Goal: Task Accomplishment & Management: Complete application form

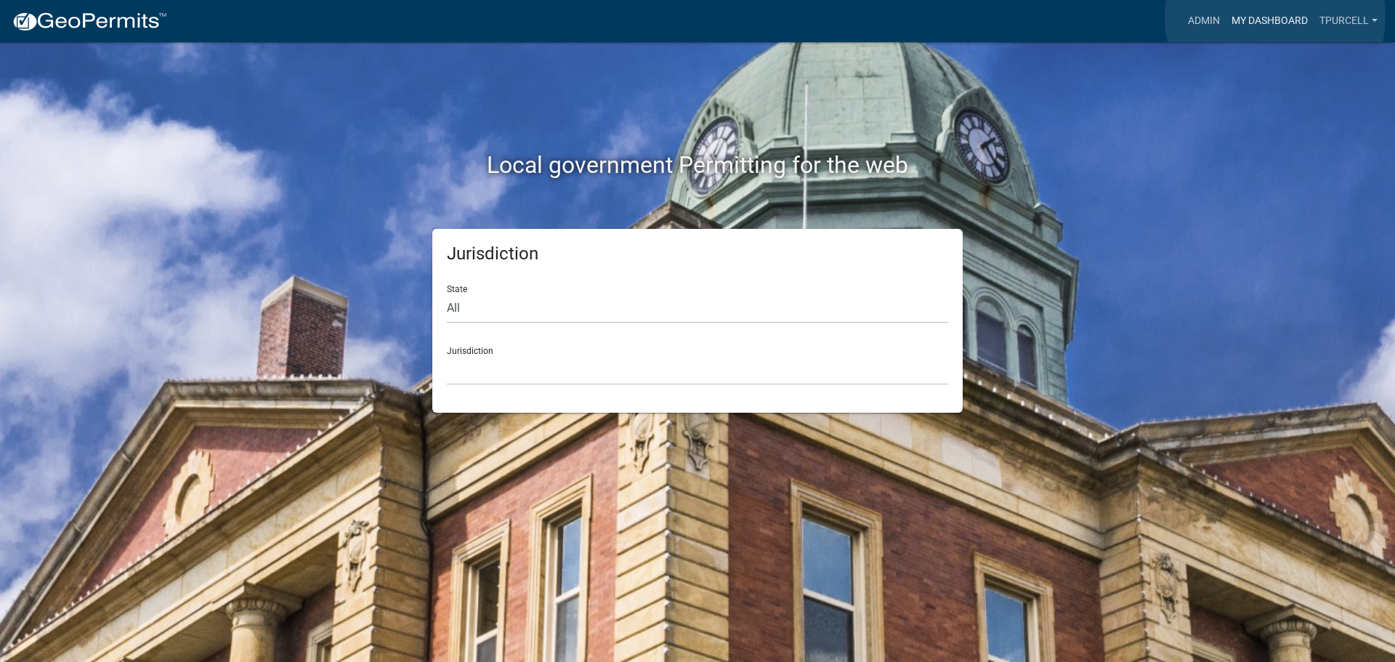
click at [1275, 17] on link "My Dashboard" at bounding box center [1270, 21] width 88 height 28
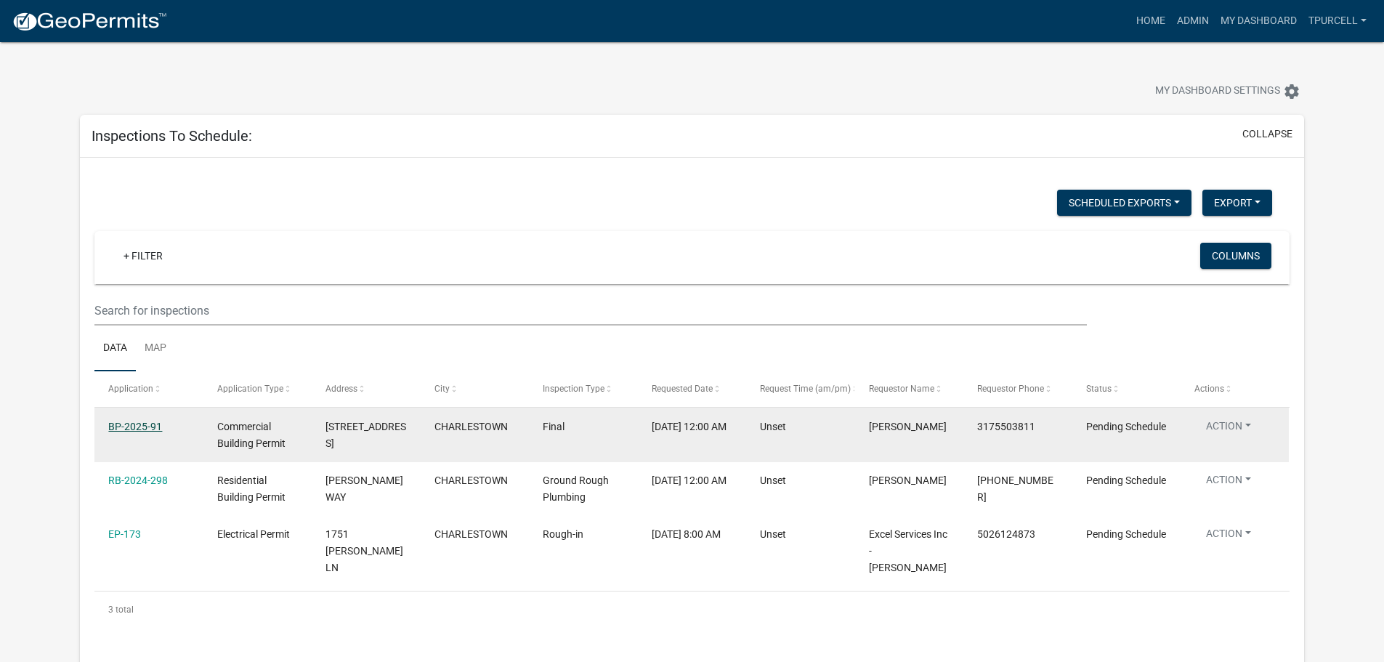
click at [123, 426] on link "BP-2025-91" at bounding box center [135, 427] width 54 height 12
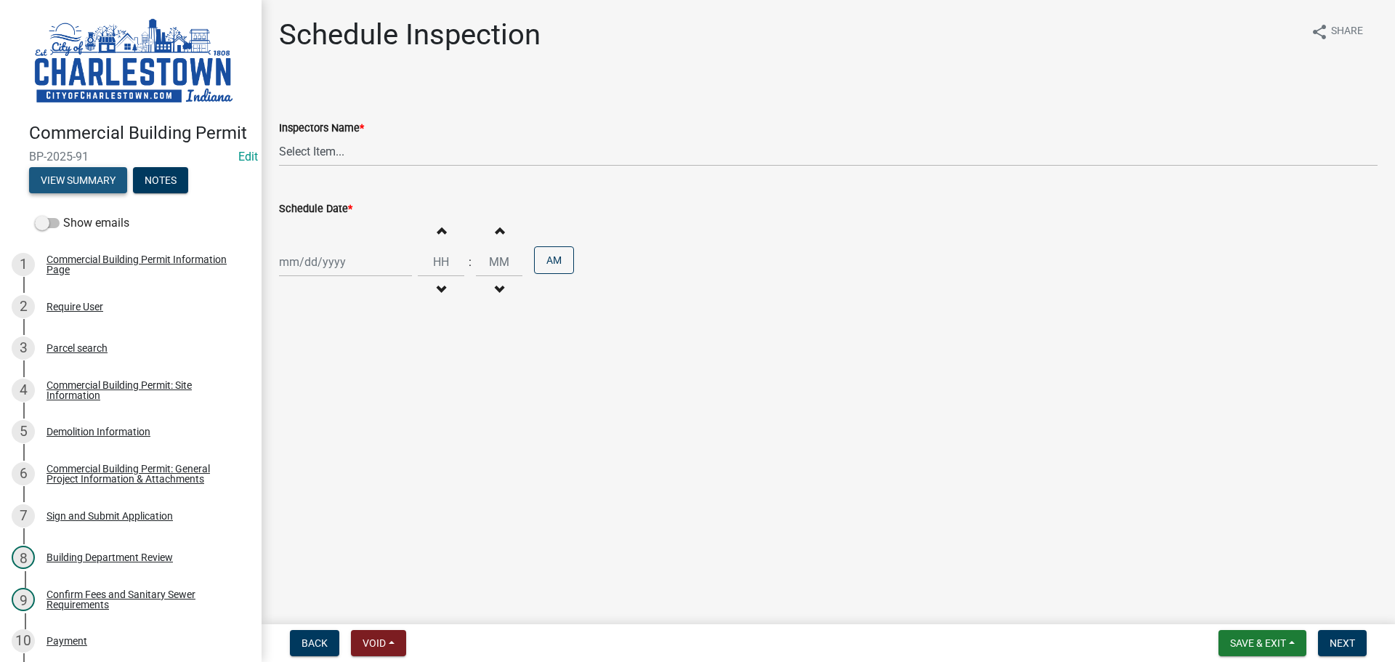
click at [78, 193] on button "View Summary" at bounding box center [78, 180] width 98 height 26
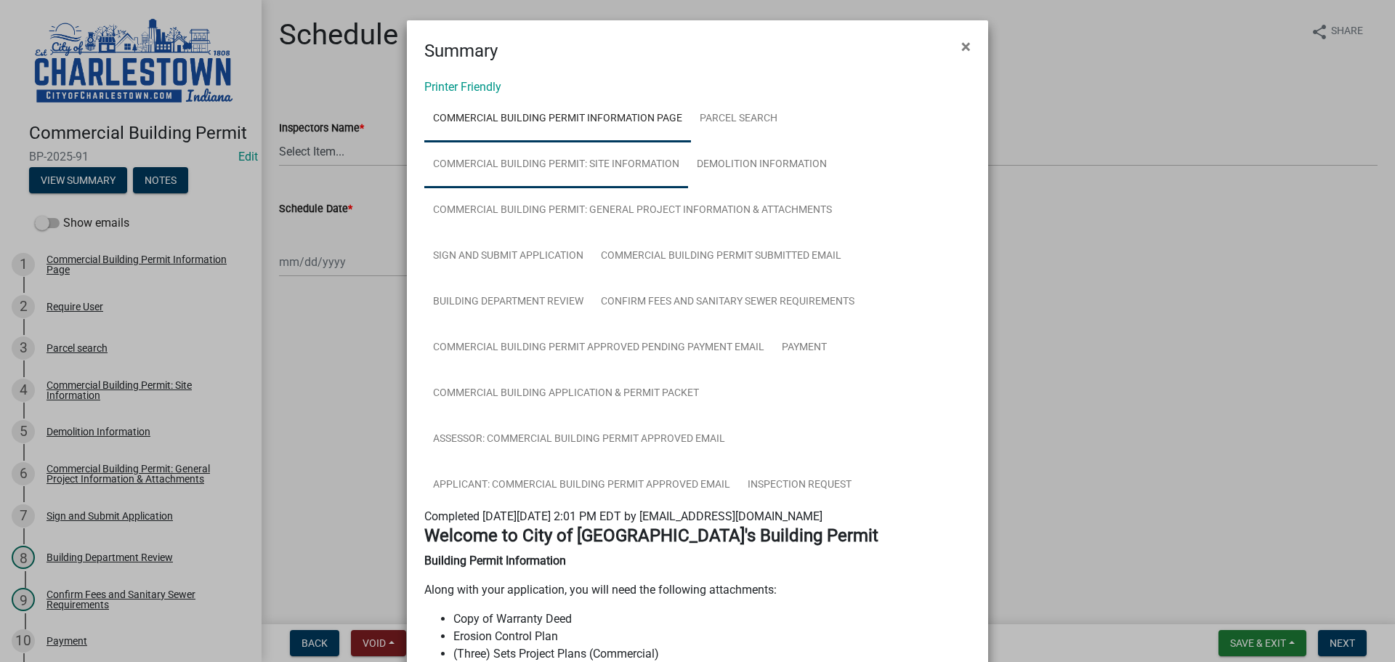
click at [644, 166] on link "Commercial Building Permit: Site Information" at bounding box center [556, 165] width 264 height 46
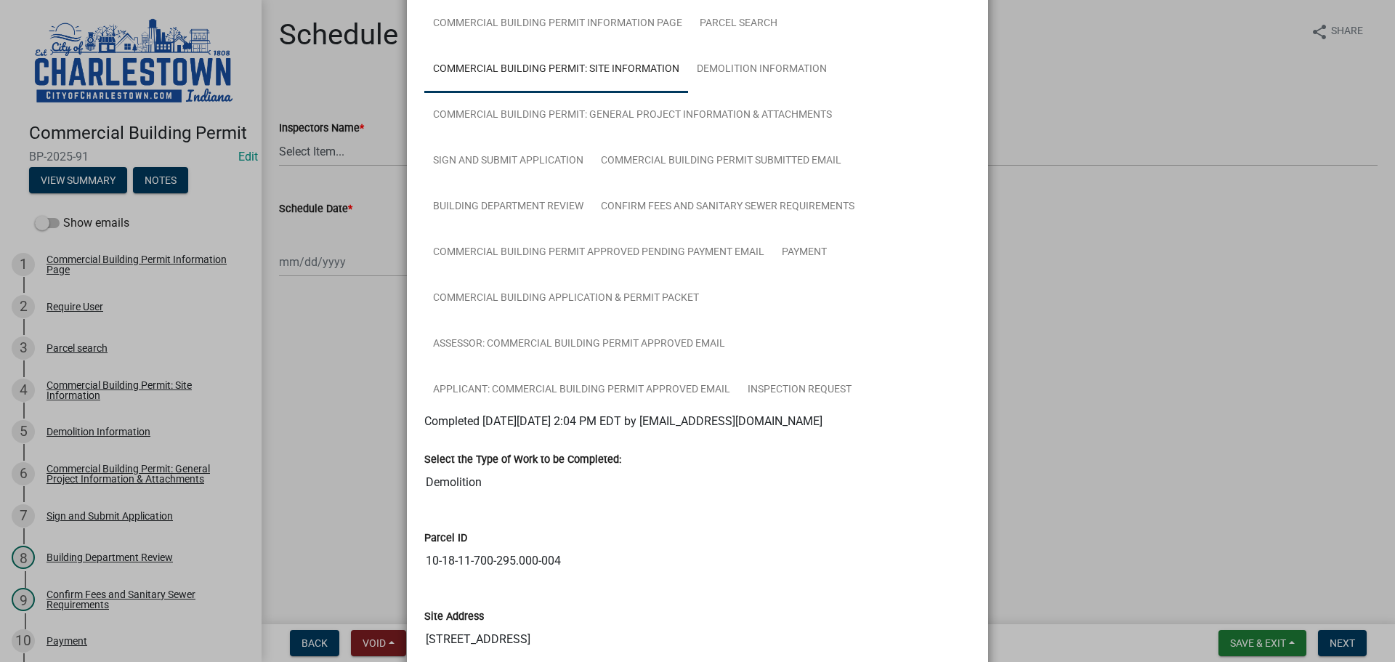
scroll to position [94, 0]
click at [814, 389] on link "Inspection Request" at bounding box center [799, 391] width 121 height 46
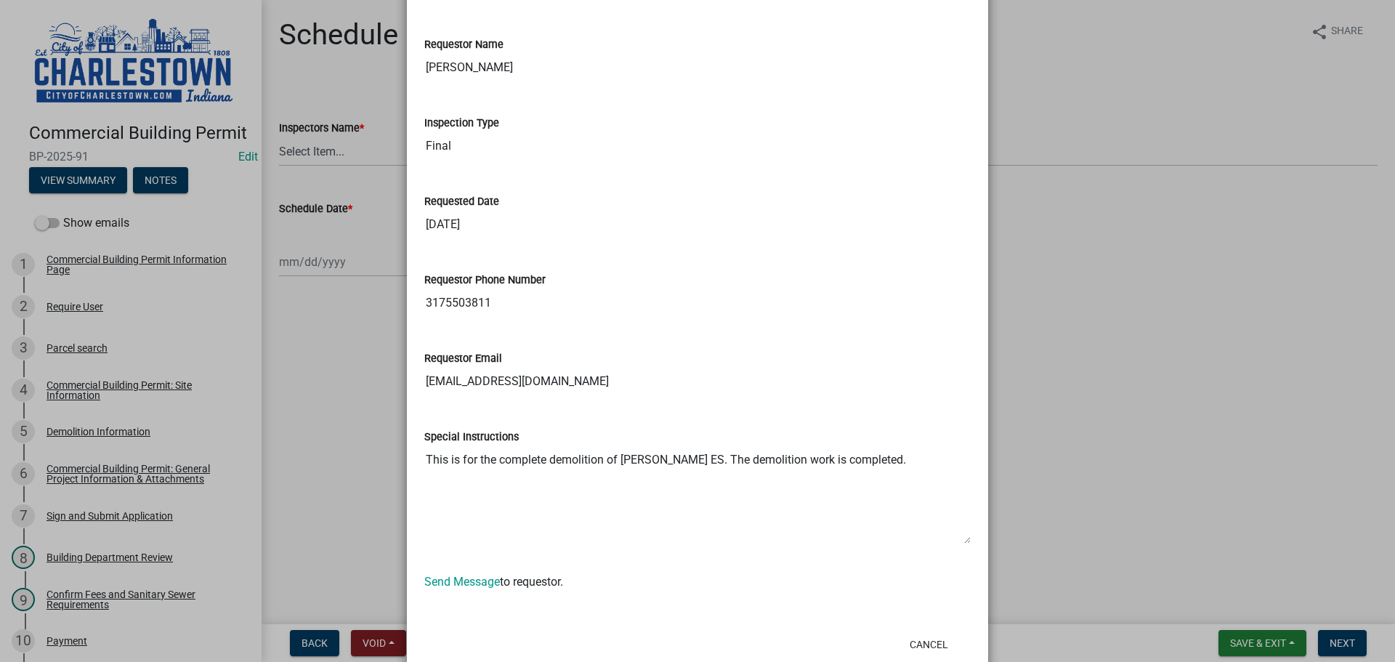
scroll to position [676, 0]
click at [1019, 378] on ngb-modal-window "Summary × Printer Friendly Commercial Building Permit Information Page Parcel s…" at bounding box center [697, 331] width 1395 height 662
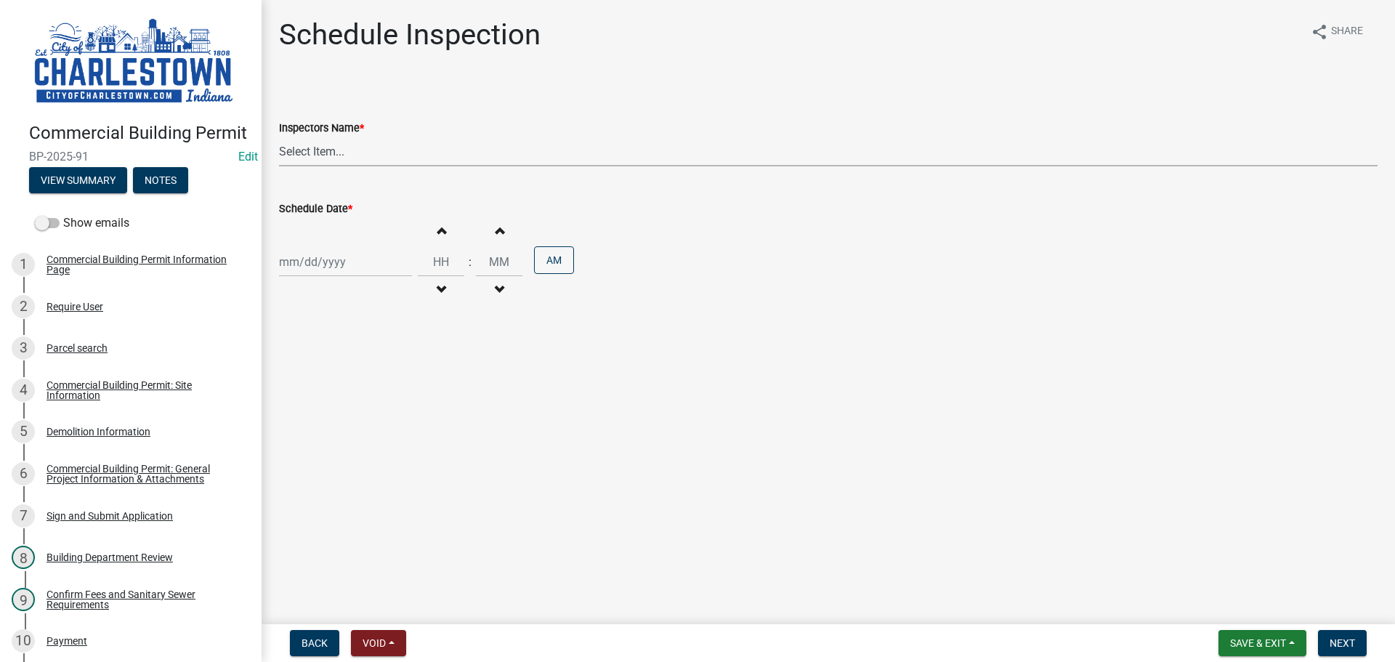
click at [332, 145] on select "Select Item... [PERSON_NAME] ([PERSON_NAME]) [PERSON_NAME] ([PERSON_NAME]) [PER…" at bounding box center [828, 152] width 1098 height 30
select select "63e5a778-15f7-4a13-aba2-a6e5541a0fb3"
click at [279, 137] on select "Select Item... [PERSON_NAME] ([PERSON_NAME]) [PERSON_NAME] ([PERSON_NAME]) [PER…" at bounding box center [828, 152] width 1098 height 30
click at [323, 260] on div at bounding box center [345, 262] width 133 height 30
select select "8"
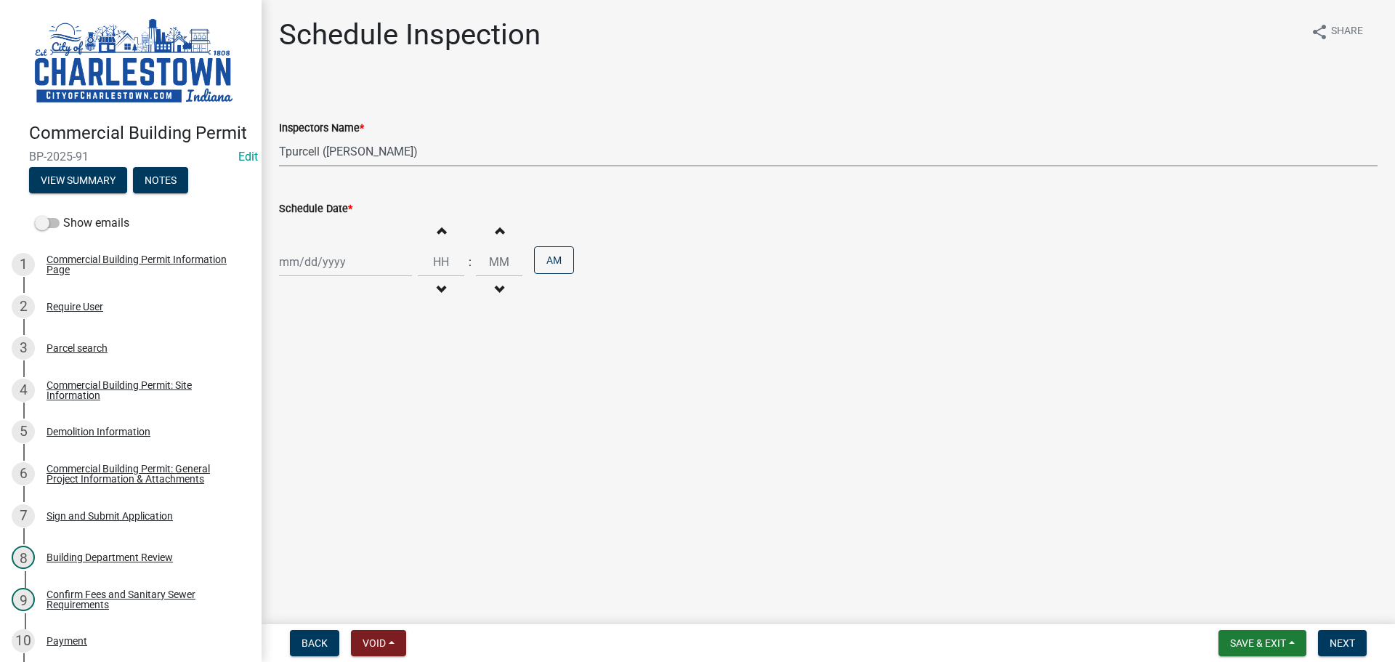
select select "2025"
click at [346, 410] on div "20" at bounding box center [339, 408] width 23 height 23
type input "[DATE]"
click at [437, 235] on span "button" at bounding box center [440, 230] width 7 height 12
type input "01"
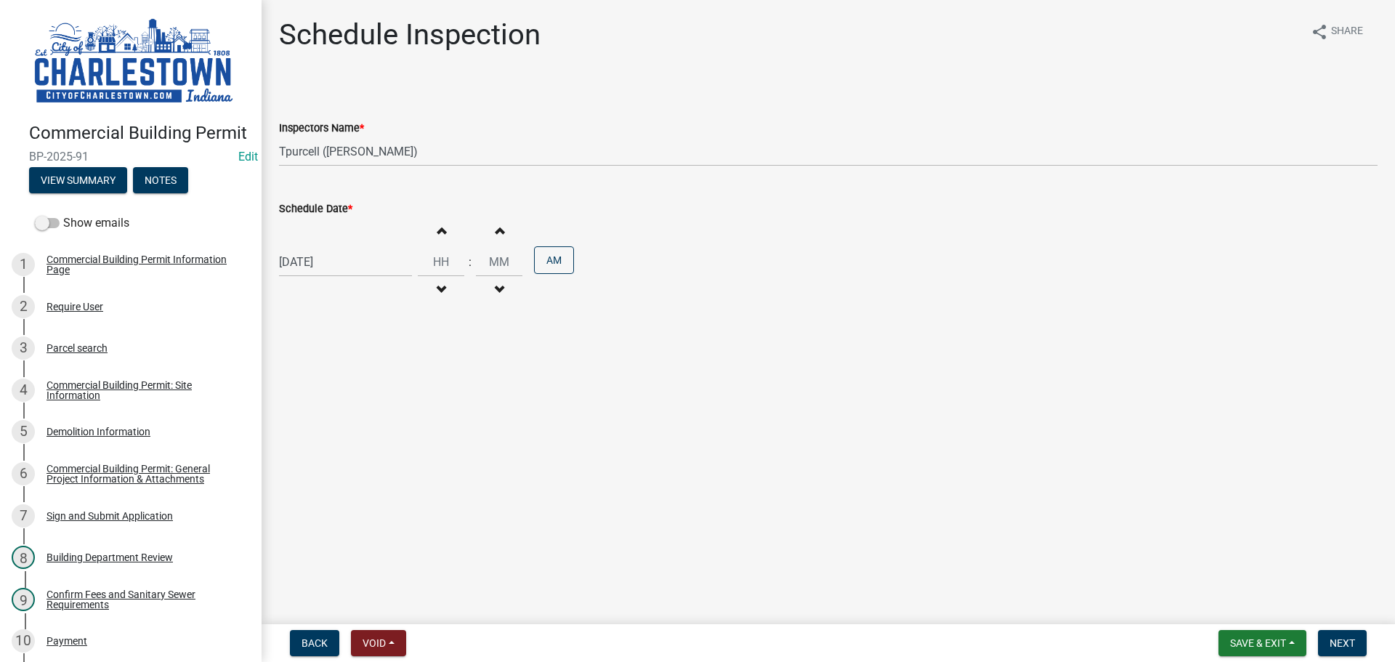
type input "00"
click at [437, 236] on span "button" at bounding box center [440, 230] width 7 height 12
click at [437, 238] on button "Increment hours" at bounding box center [441, 230] width 31 height 26
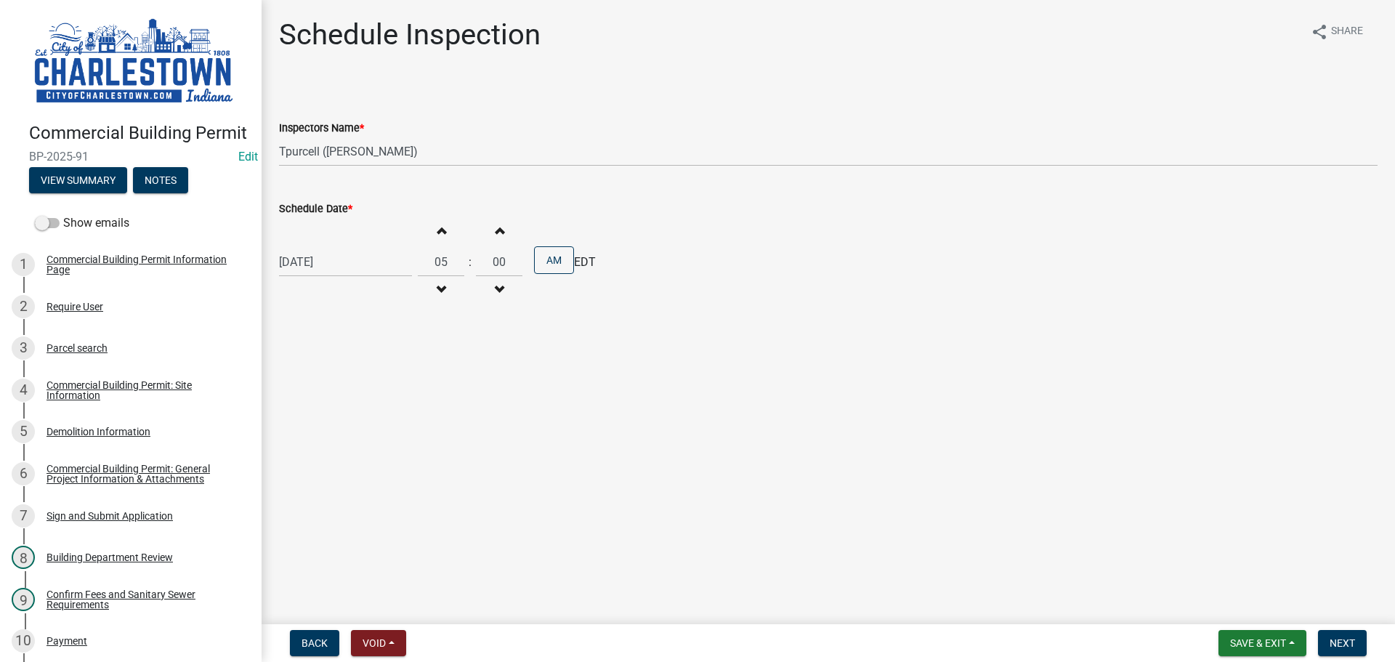
click at [437, 238] on button "Increment hours" at bounding box center [441, 230] width 31 height 26
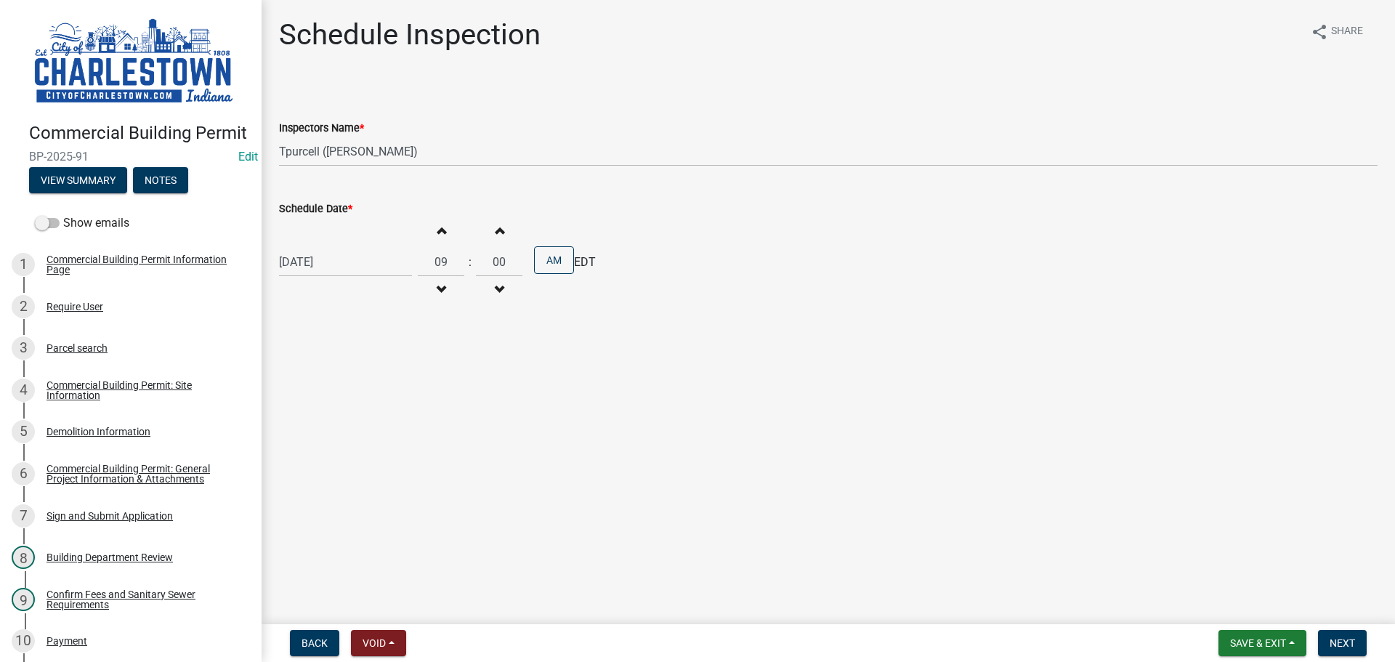
type input "10"
click at [1343, 642] on span "Next" at bounding box center [1341, 643] width 25 height 12
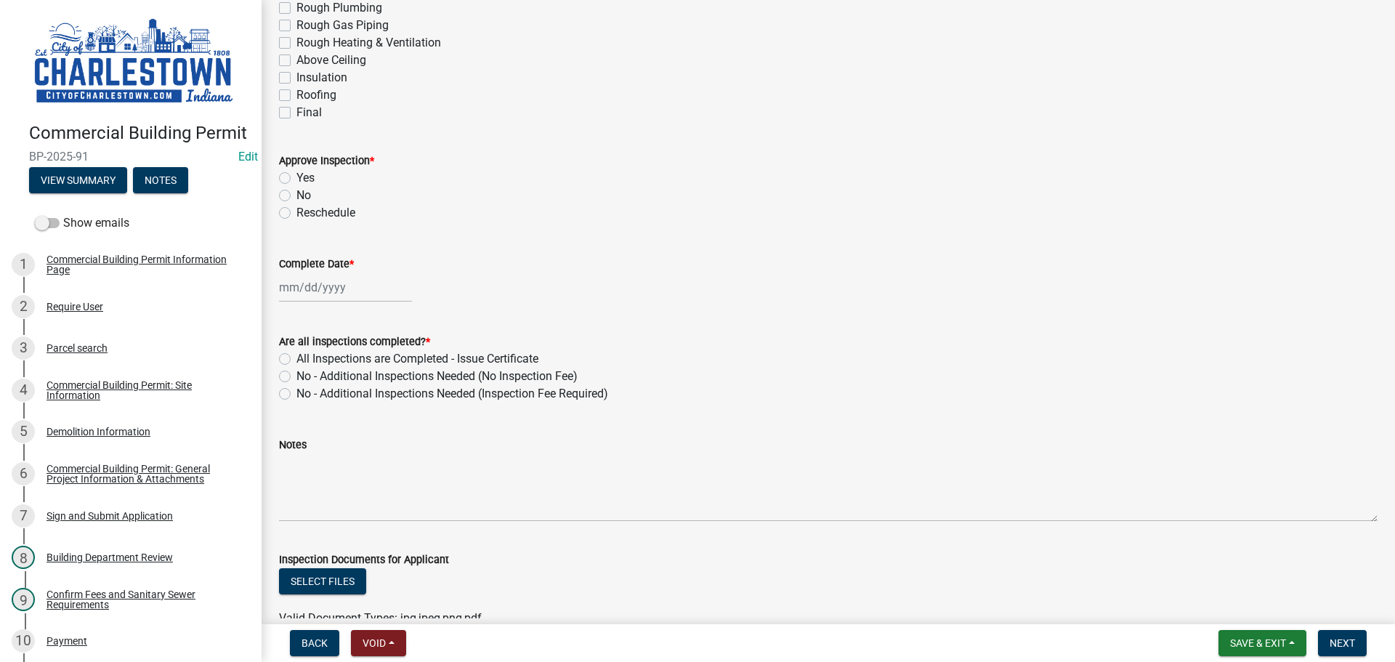
scroll to position [291, 0]
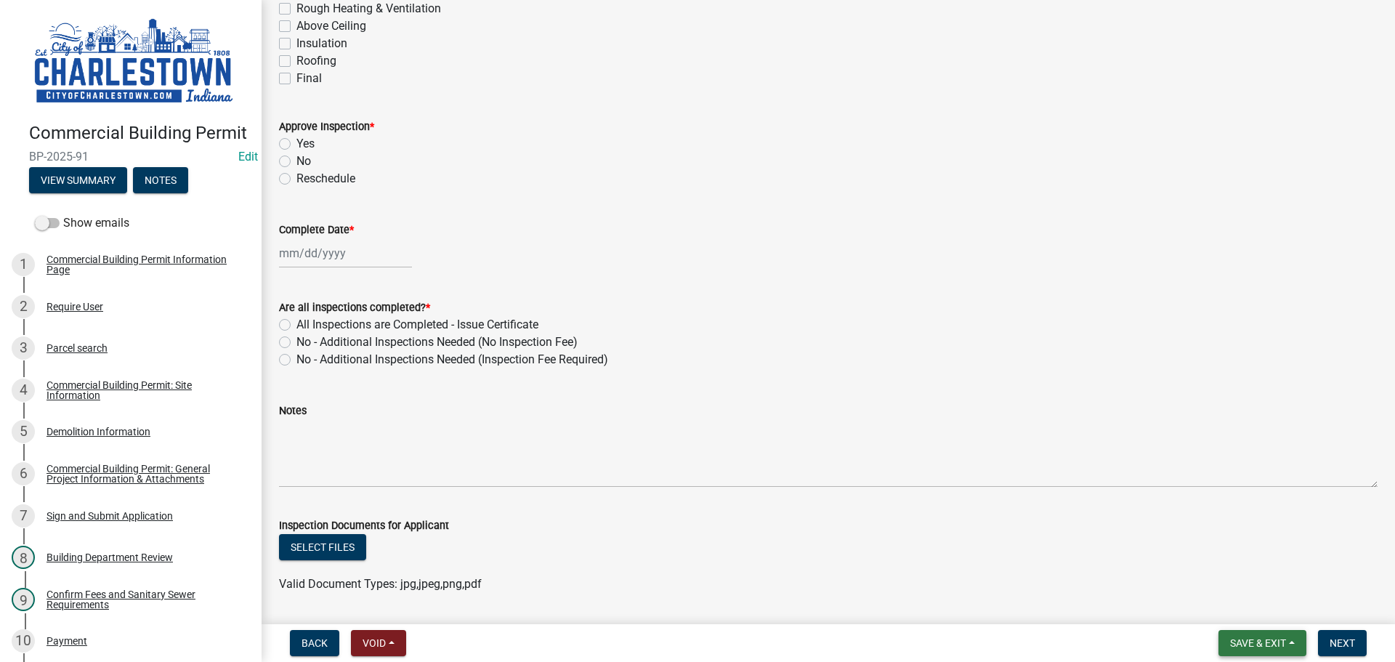
click at [1252, 639] on span "Save & Exit" at bounding box center [1258, 643] width 56 height 12
click at [1204, 603] on button "Save & Exit" at bounding box center [1248, 605] width 116 height 35
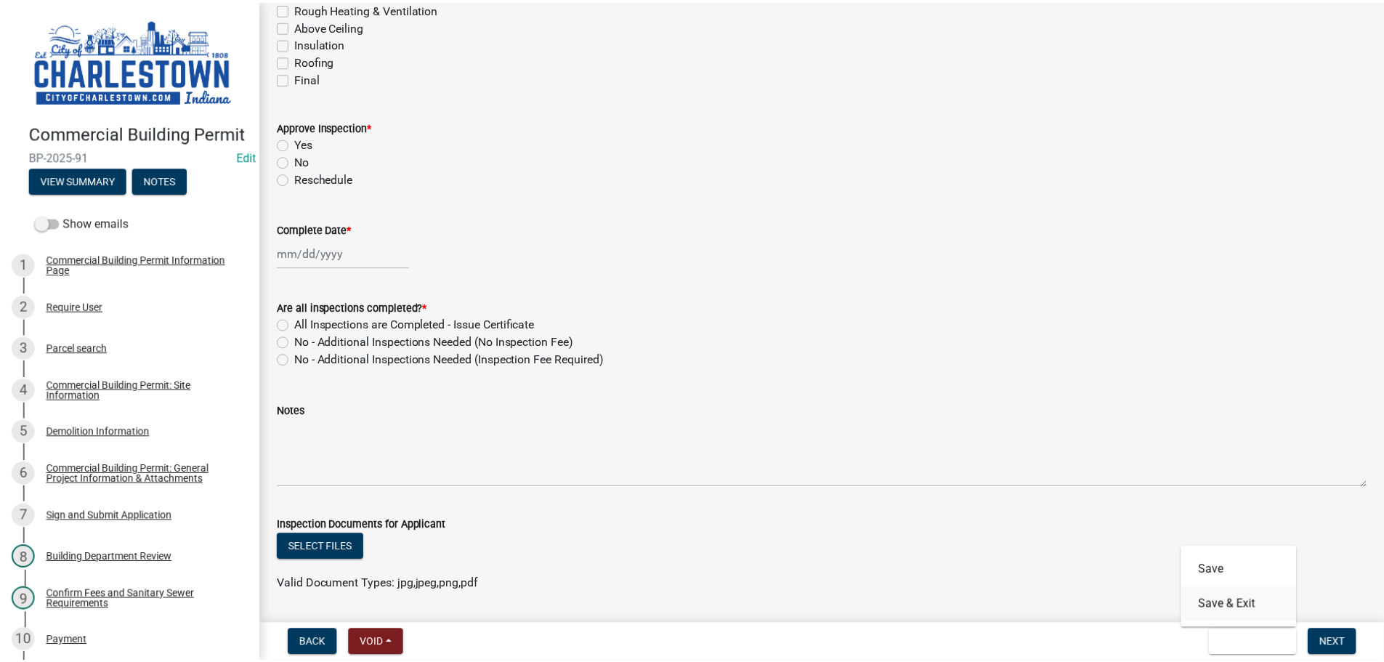
scroll to position [0, 0]
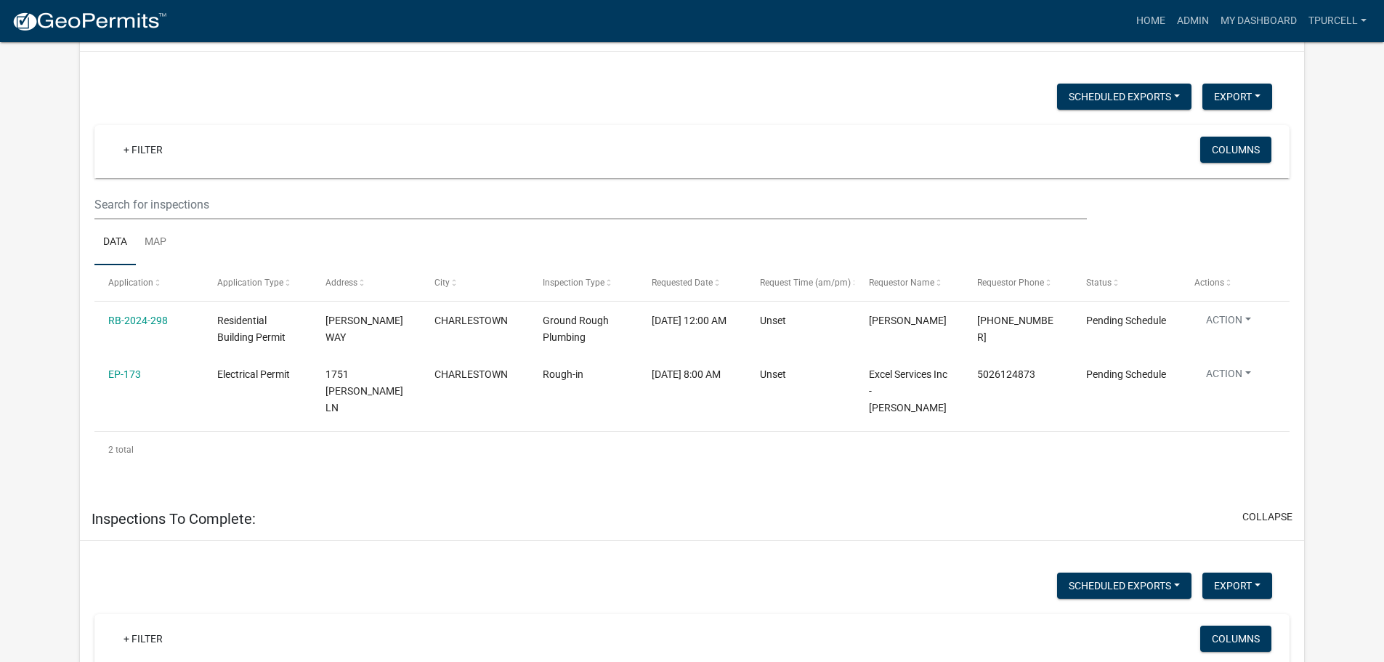
scroll to position [145, 0]
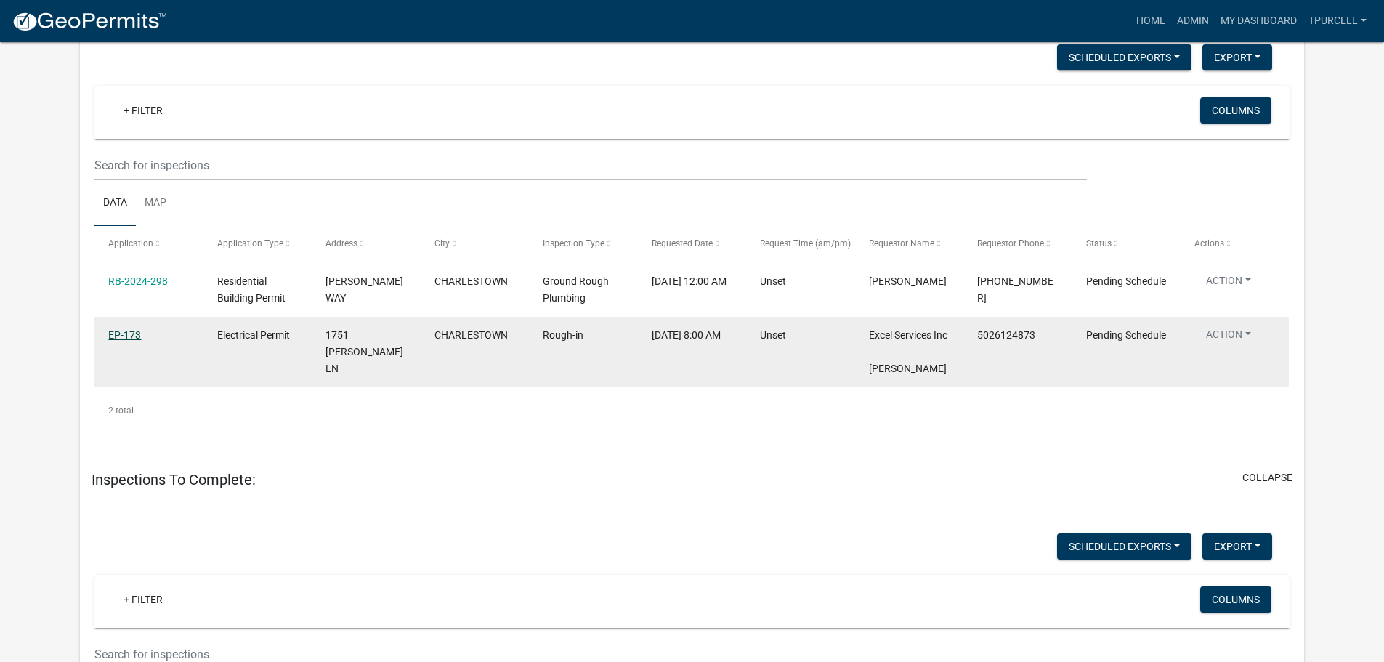
click at [129, 338] on link "EP-173" at bounding box center [124, 335] width 33 height 12
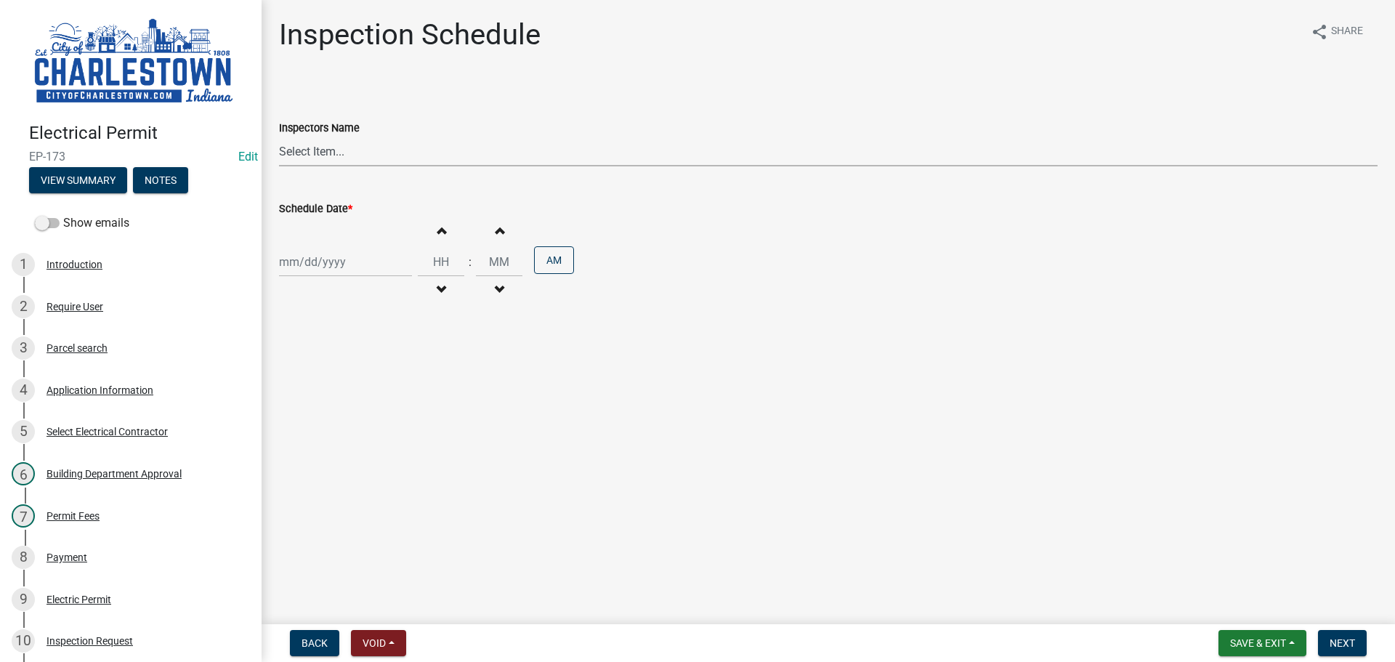
click at [311, 157] on select "Select Item... [PERSON_NAME] ([PERSON_NAME]) [PERSON_NAME] ([PERSON_NAME]) [PER…" at bounding box center [828, 152] width 1098 height 30
select select "63e5a778-15f7-4a13-aba2-a6e5541a0fb3"
click at [279, 137] on select "Select Item... [PERSON_NAME] ([PERSON_NAME]) [PERSON_NAME] ([PERSON_NAME]) [PER…" at bounding box center [828, 152] width 1098 height 30
click at [328, 266] on div at bounding box center [345, 262] width 133 height 30
select select "8"
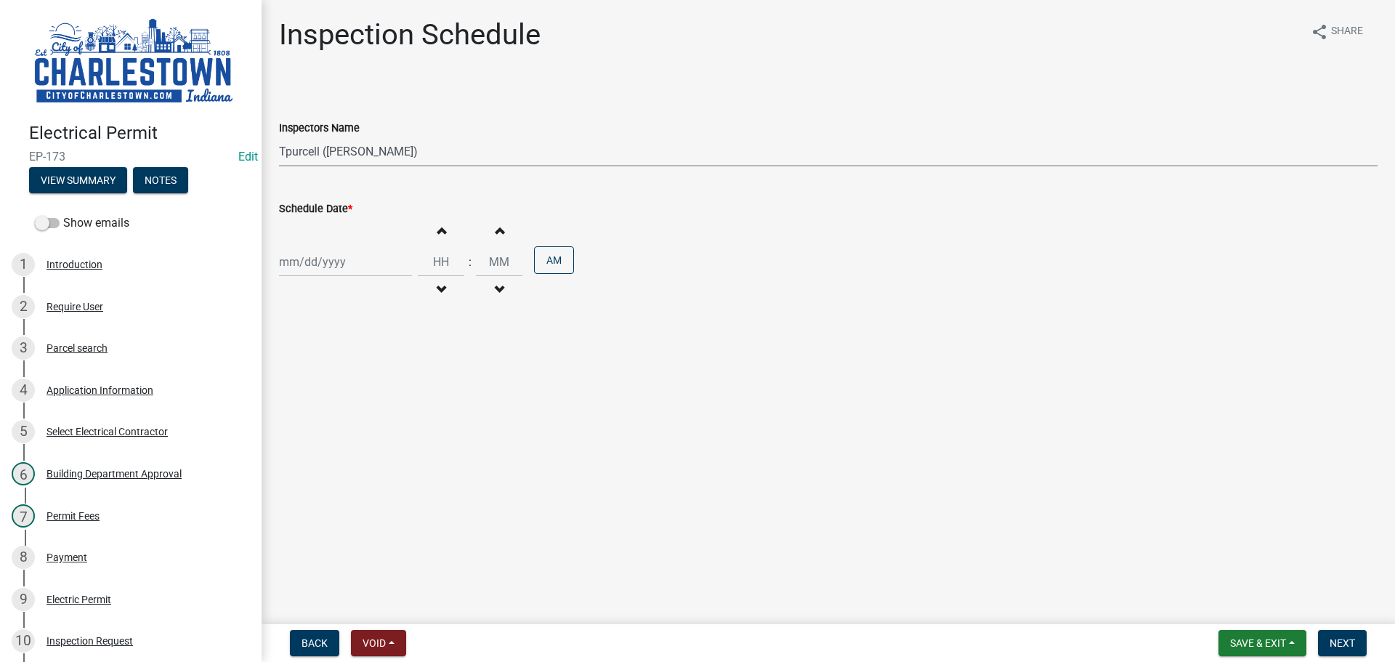
select select "2025"
click at [341, 408] on div "20" at bounding box center [339, 408] width 23 height 23
type input "[DATE]"
click at [437, 231] on span "button" at bounding box center [440, 230] width 7 height 12
type input "01"
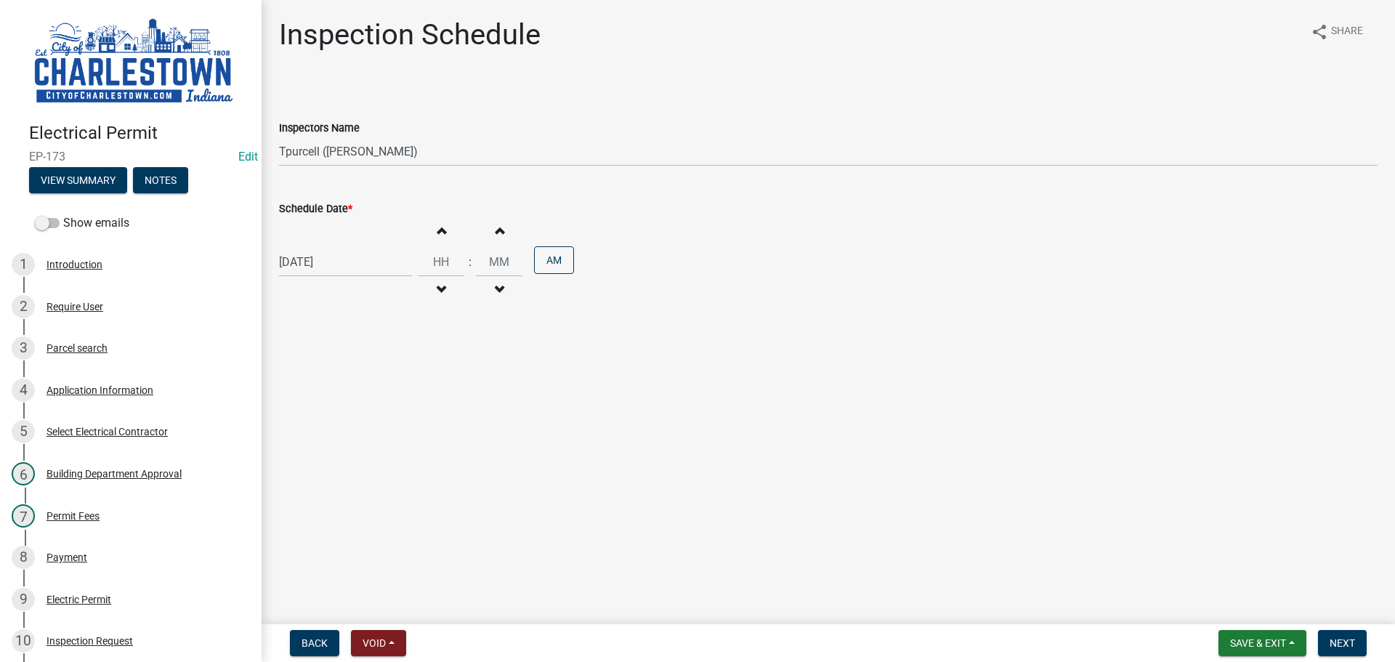
type input "00"
click at [437, 232] on span "button" at bounding box center [440, 230] width 7 height 12
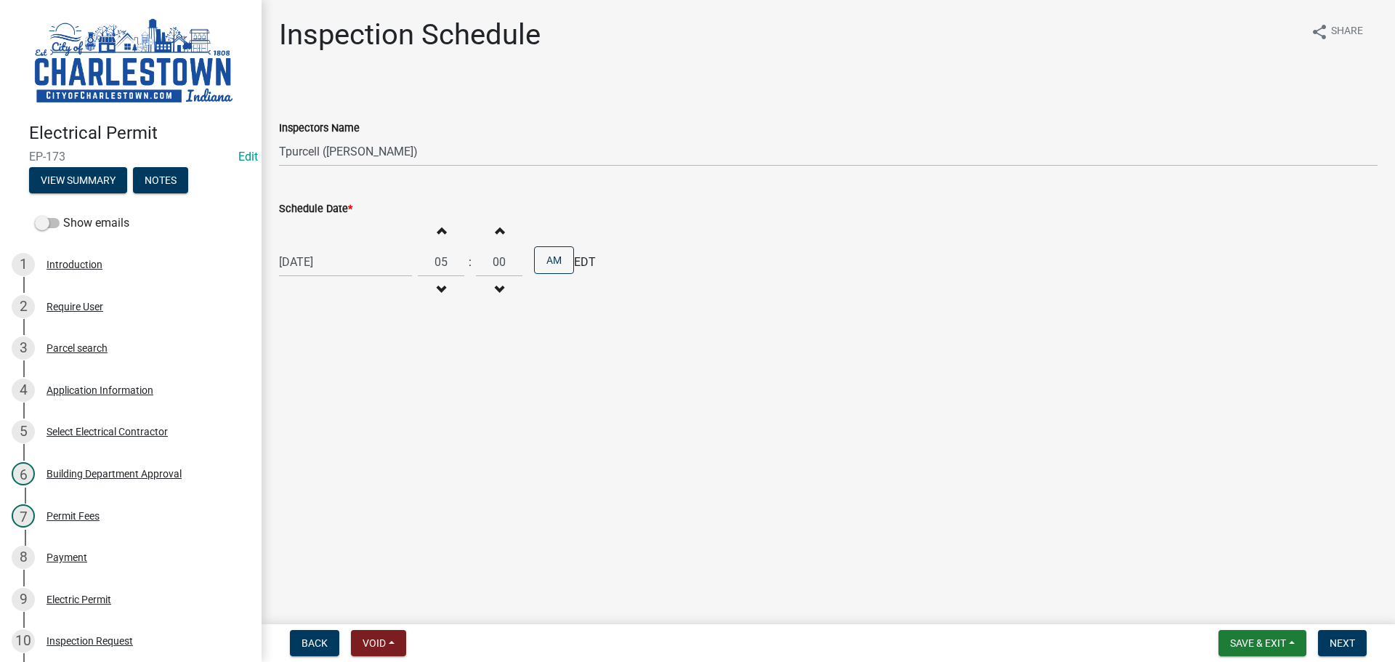
click at [437, 232] on span "button" at bounding box center [440, 230] width 7 height 12
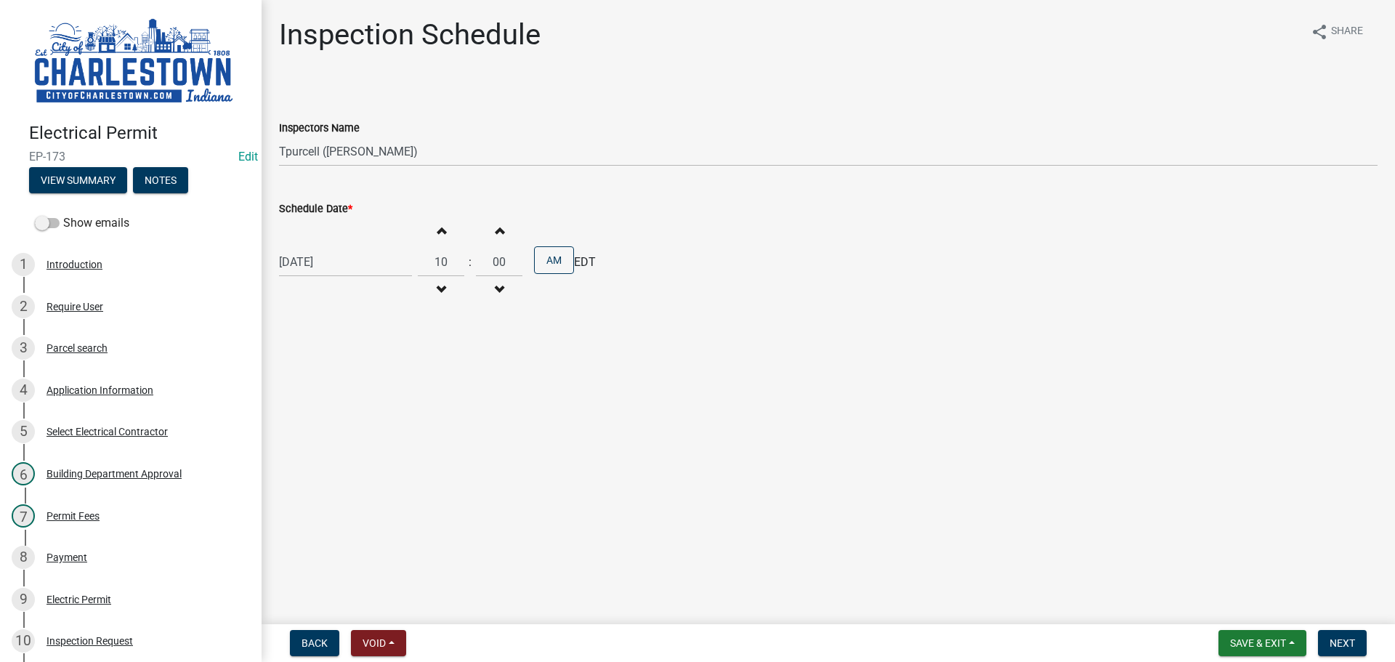
click at [437, 232] on span "button" at bounding box center [440, 230] width 7 height 12
type input "11"
click at [1361, 641] on button "Next" at bounding box center [1342, 643] width 49 height 26
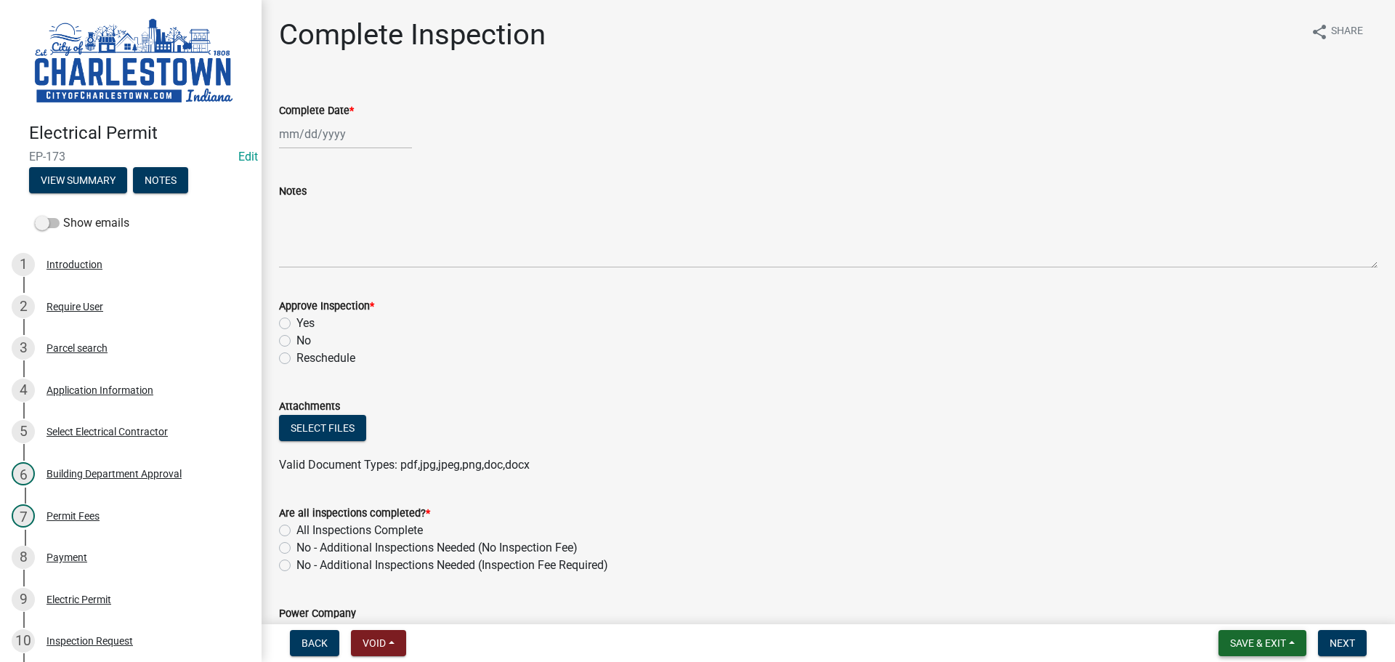
click at [1254, 641] on span "Save & Exit" at bounding box center [1258, 643] width 56 height 12
click at [1228, 604] on button "Save & Exit" at bounding box center [1248, 605] width 116 height 35
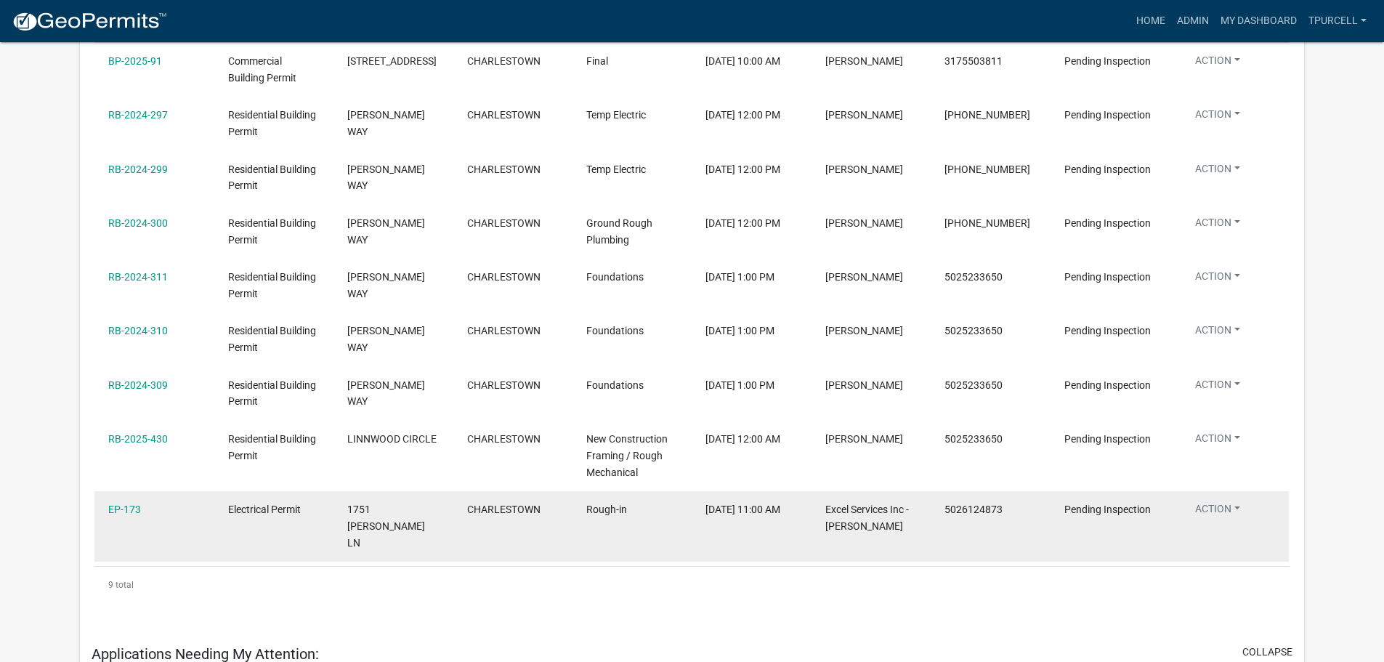
scroll to position [799, 0]
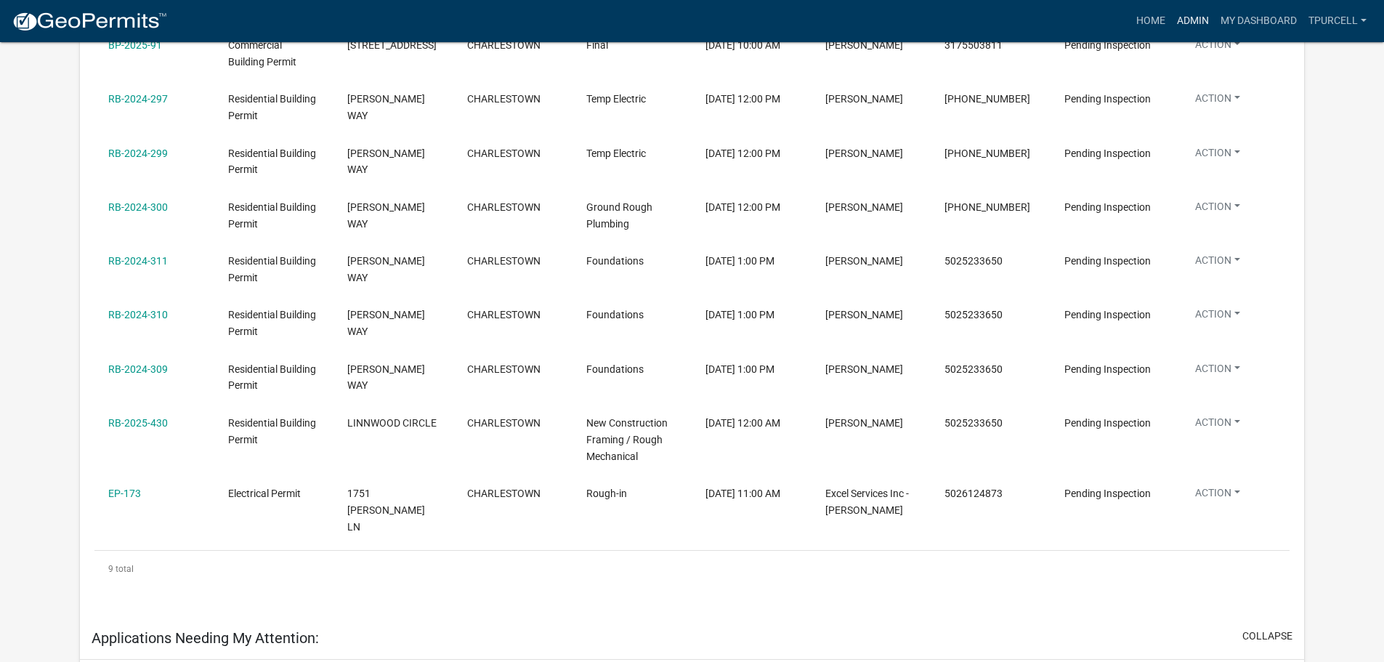
click at [1194, 23] on link "Admin" at bounding box center [1193, 21] width 44 height 28
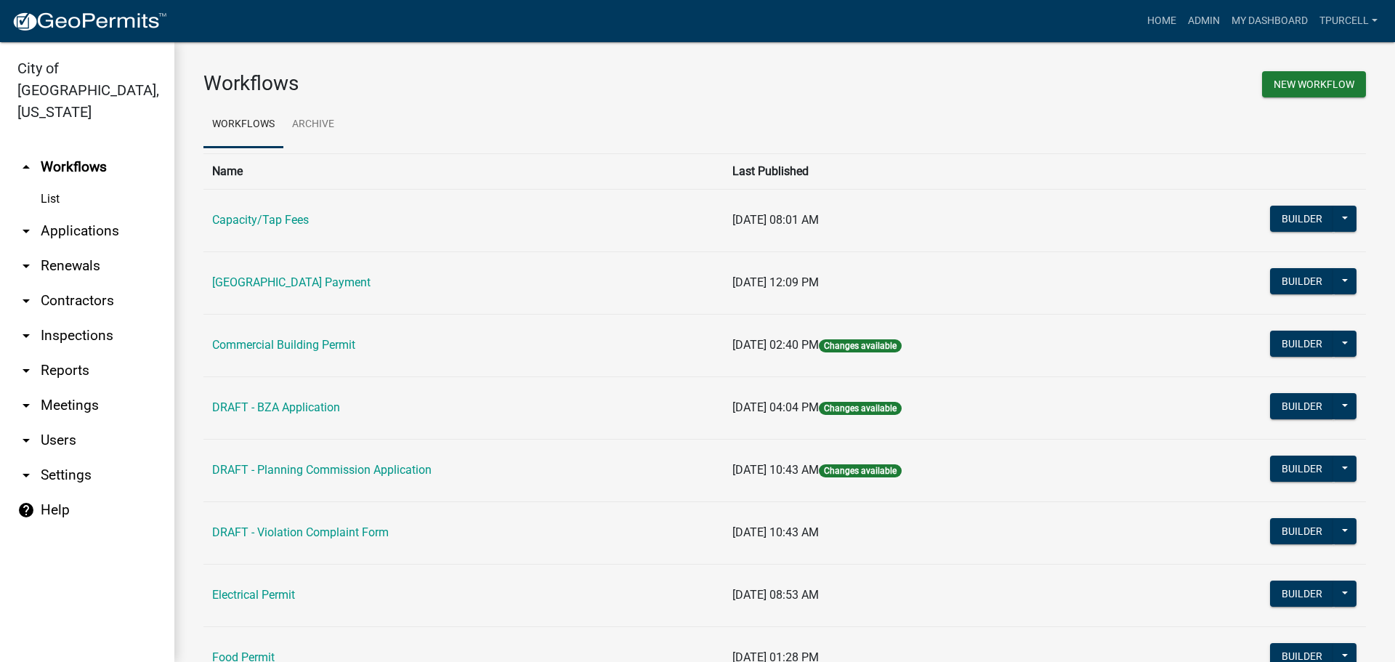
click at [102, 214] on link "arrow_drop_down Applications" at bounding box center [87, 231] width 174 height 35
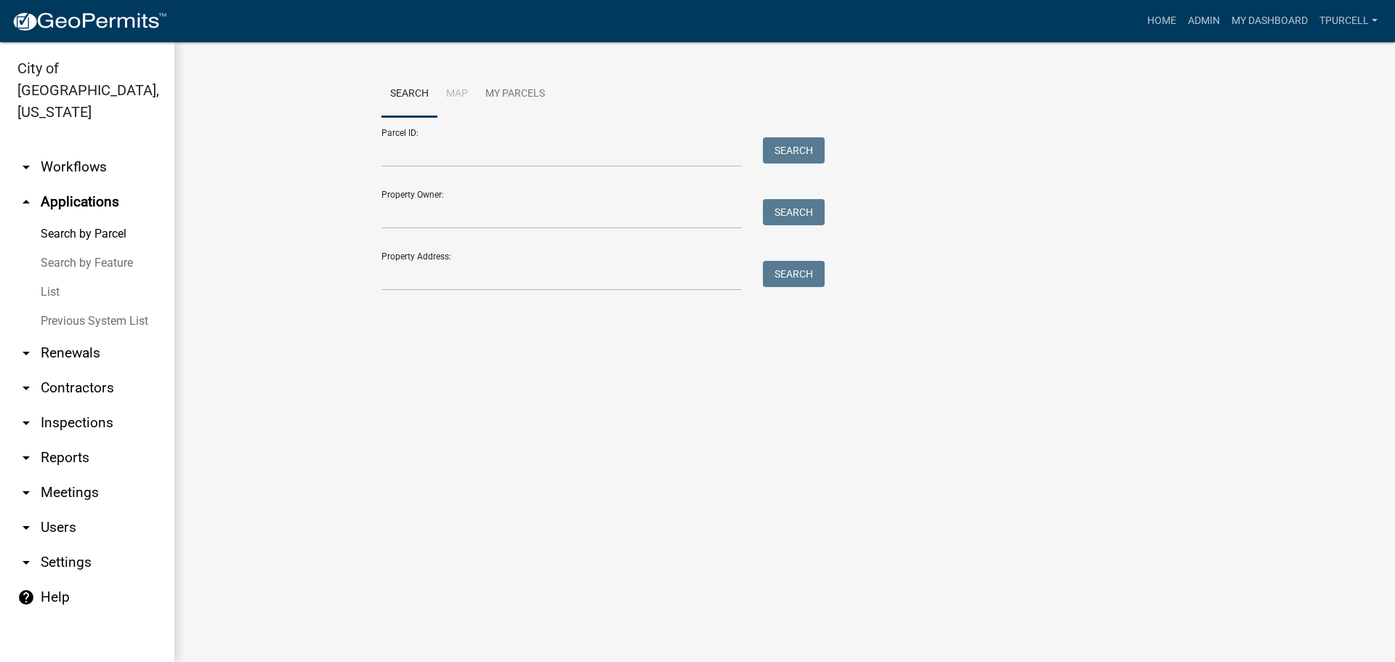
click at [52, 278] on link "List" at bounding box center [87, 292] width 174 height 29
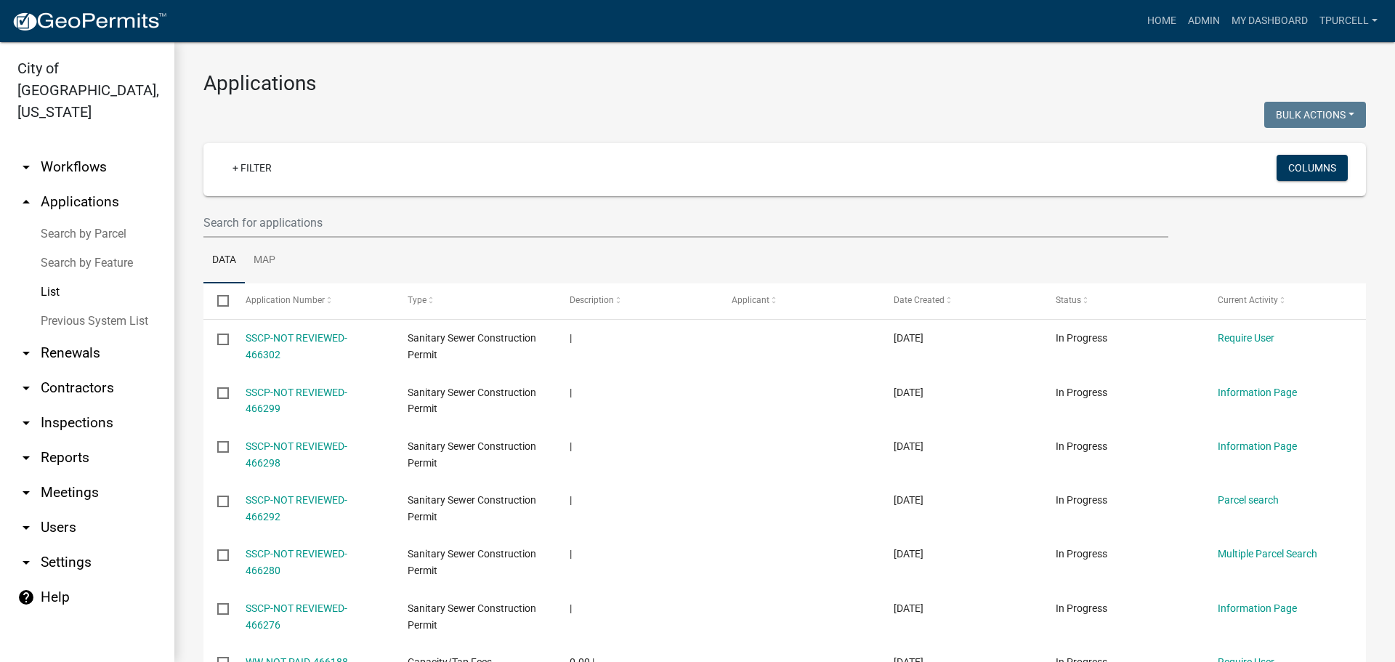
click at [55, 278] on link "List" at bounding box center [87, 292] width 174 height 29
click at [352, 227] on input "text" at bounding box center [685, 223] width 965 height 30
click at [511, 248] on ul "Data Map" at bounding box center [784, 261] width 1162 height 46
click at [379, 226] on input "text" at bounding box center [685, 223] width 965 height 30
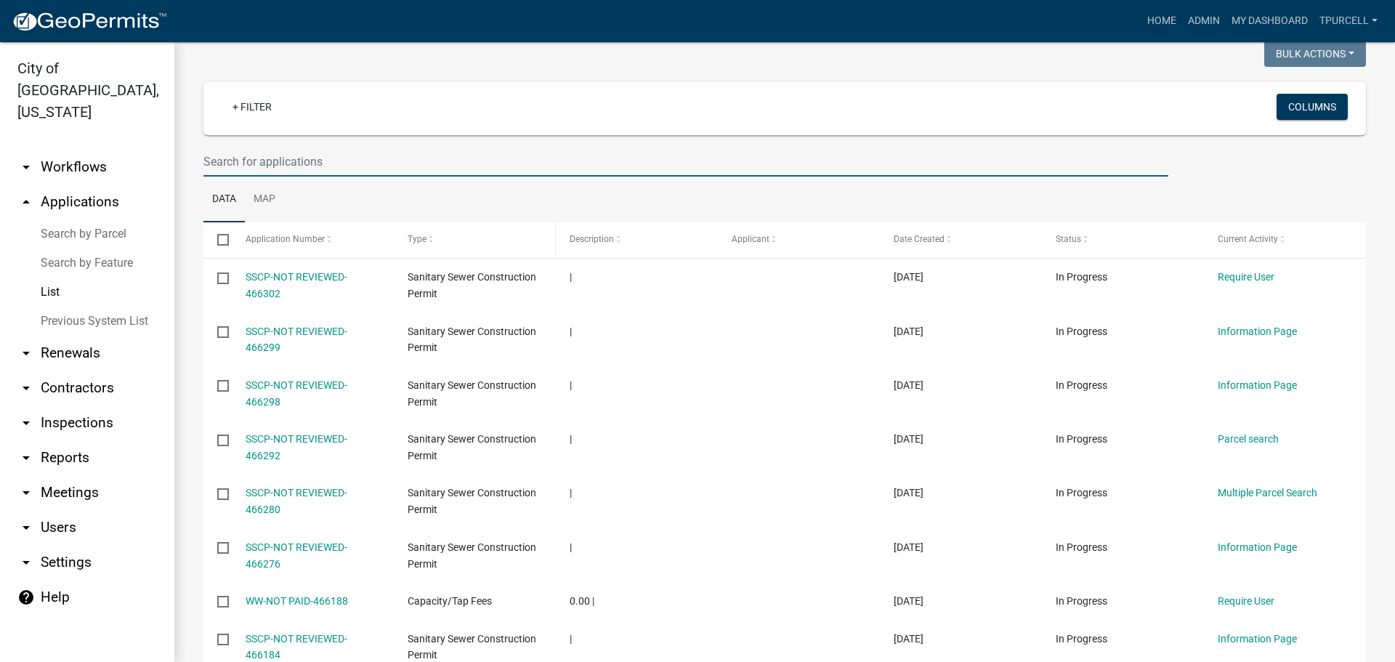
scroll to position [145, 0]
